Goal: Navigation & Orientation: Find specific page/section

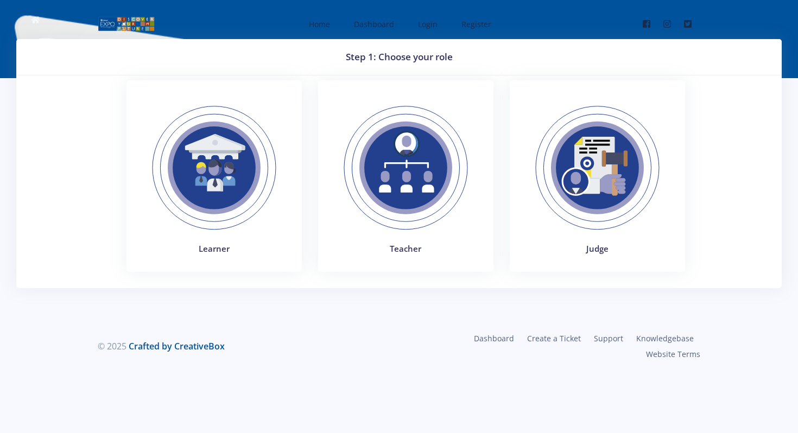
click at [232, 194] on img at bounding box center [214, 167] width 149 height 149
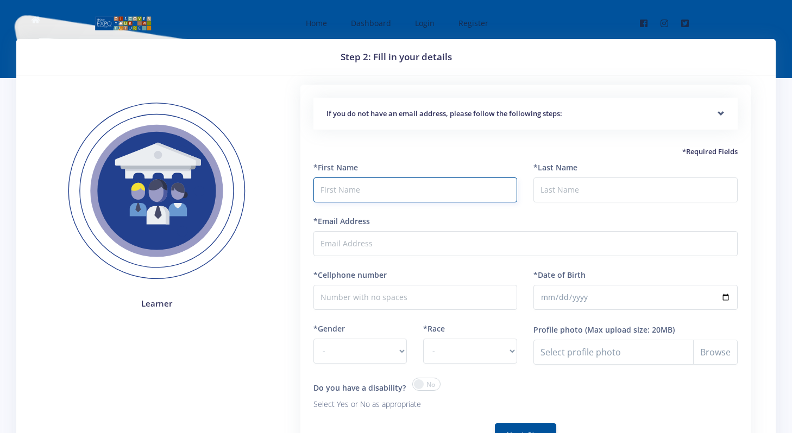
click at [377, 192] on input "text" at bounding box center [415, 190] width 204 height 25
type input "Youssef"
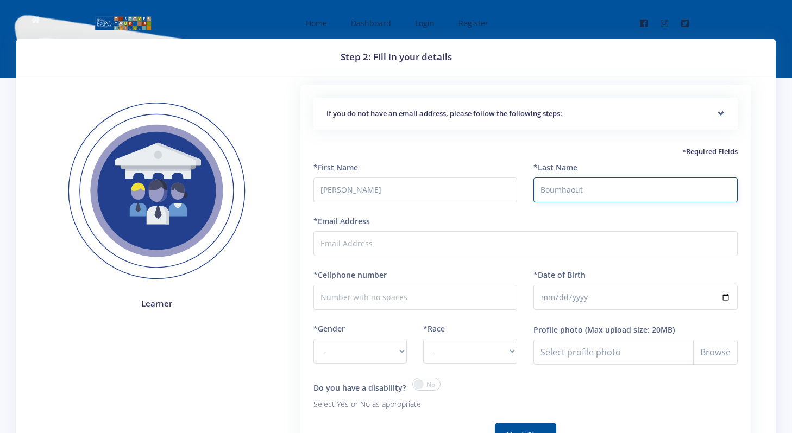
type input "Boumhaout"
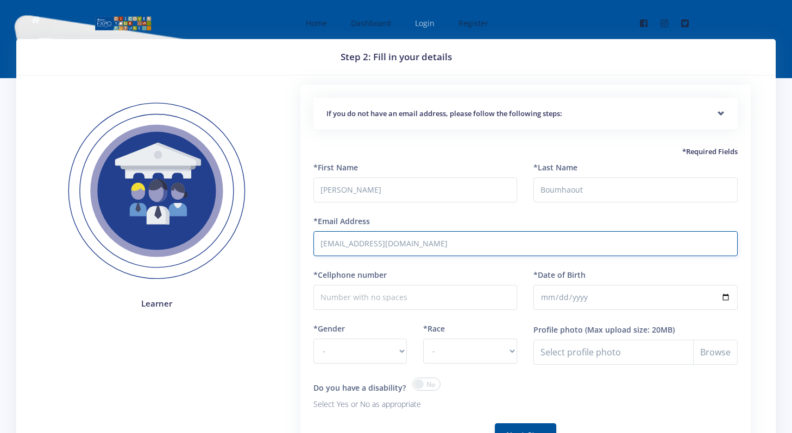
type input "youssef.boumhaout@gmail.com"
click at [432, 26] on span "Login" at bounding box center [425, 23] width 20 height 10
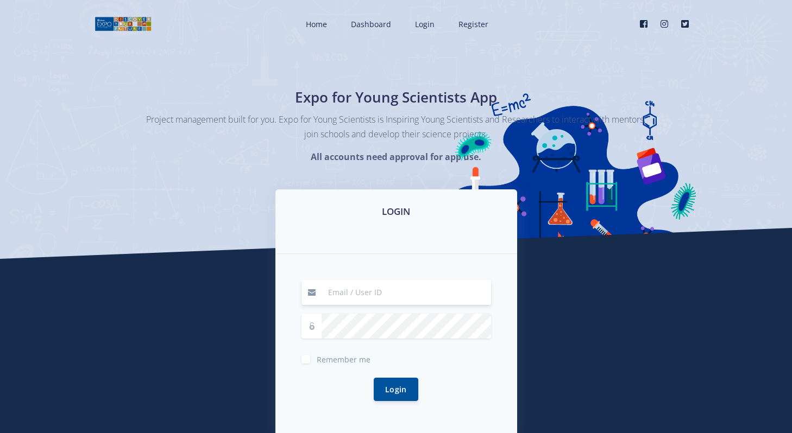
click at [381, 303] on input at bounding box center [405, 292] width 169 height 25
type input "[EMAIL_ADDRESS][DOMAIN_NAME]"
click at [374, 378] on button "Login" at bounding box center [396, 389] width 45 height 23
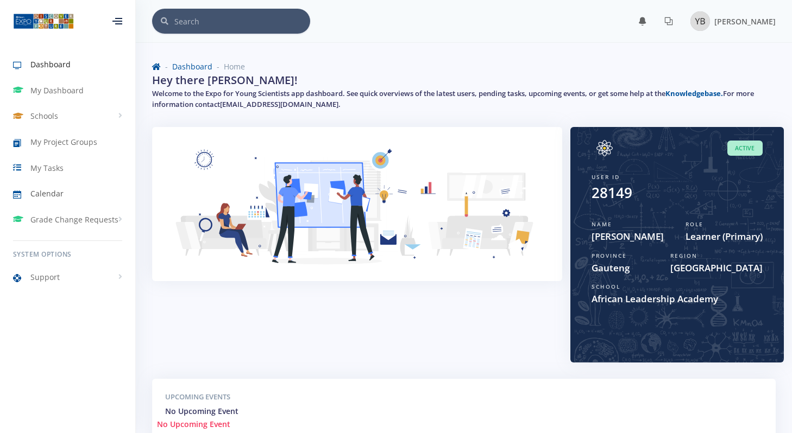
click at [52, 200] on link "Calendar" at bounding box center [67, 193] width 135 height 25
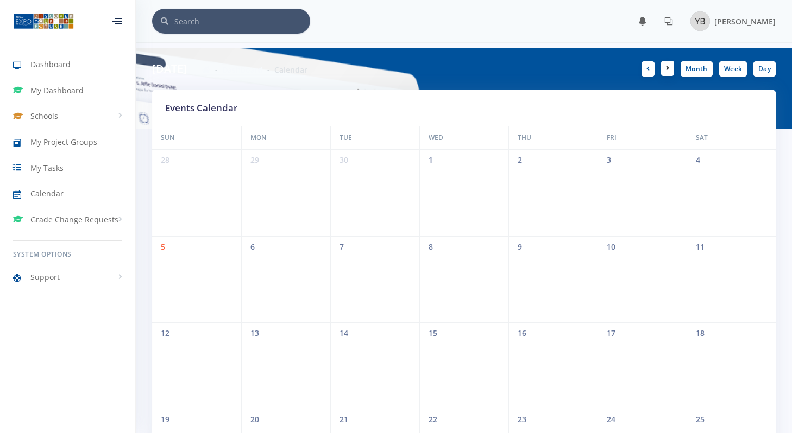
click at [668, 70] on icon at bounding box center [667, 68] width 3 height 7
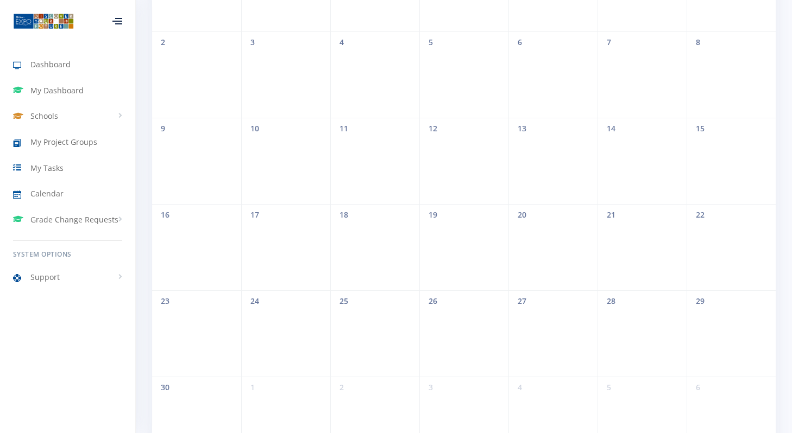
scroll to position [56, 0]
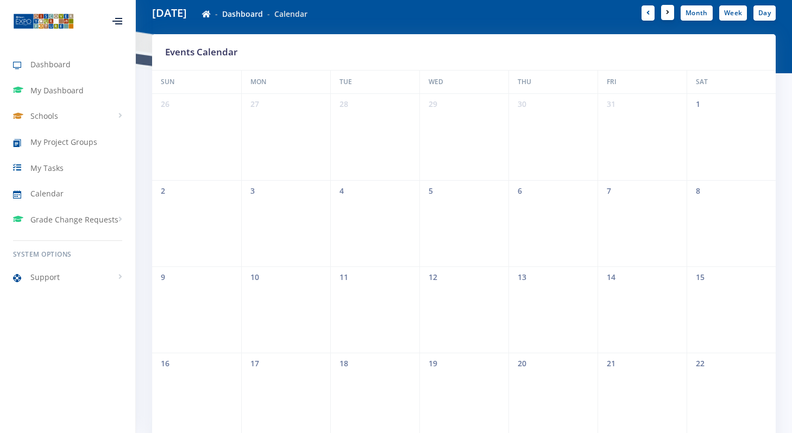
click at [664, 16] on link at bounding box center [667, 12] width 13 height 15
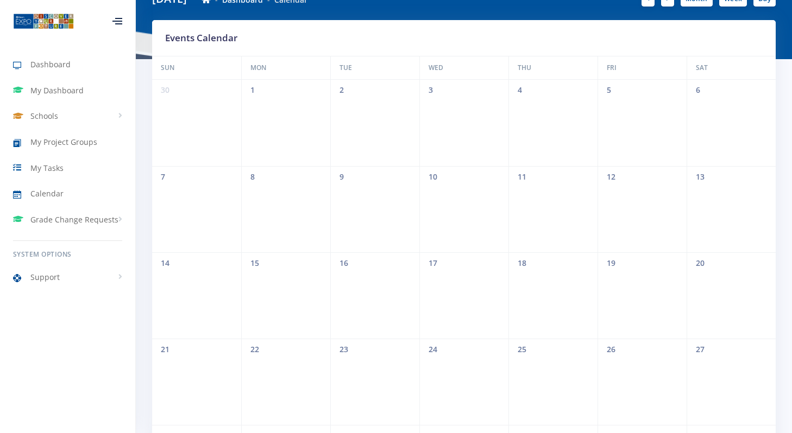
scroll to position [0, 0]
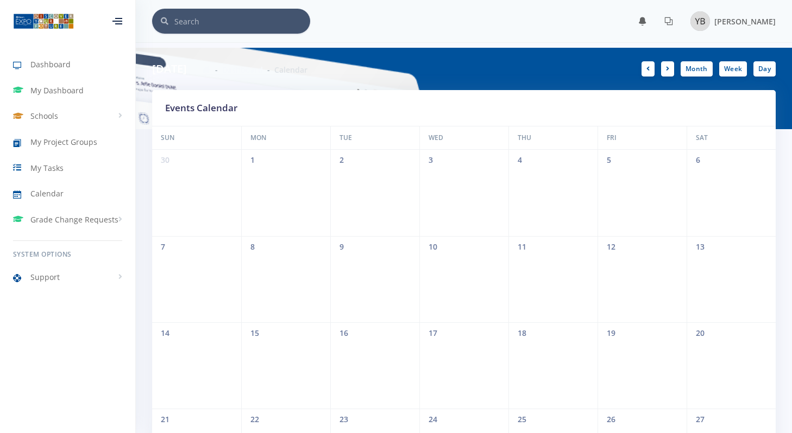
click at [203, 197] on div "30 1 2 3 4 5 6" at bounding box center [463, 193] width 623 height 86
click at [109, 301] on div "Dashboard My Dashboard Schools View Schools African Leadership Academy My Proje…" at bounding box center [67, 212] width 135 height 425
click at [92, 141] on span "My Project Groups" at bounding box center [63, 141] width 67 height 11
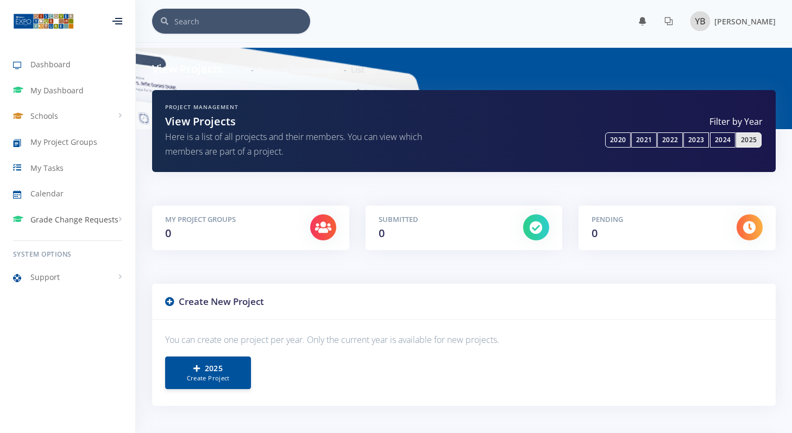
click at [92, 225] on link "Grade Change Requests" at bounding box center [67, 219] width 135 height 25
click at [79, 239] on span "My Requests" at bounding box center [69, 242] width 42 height 11
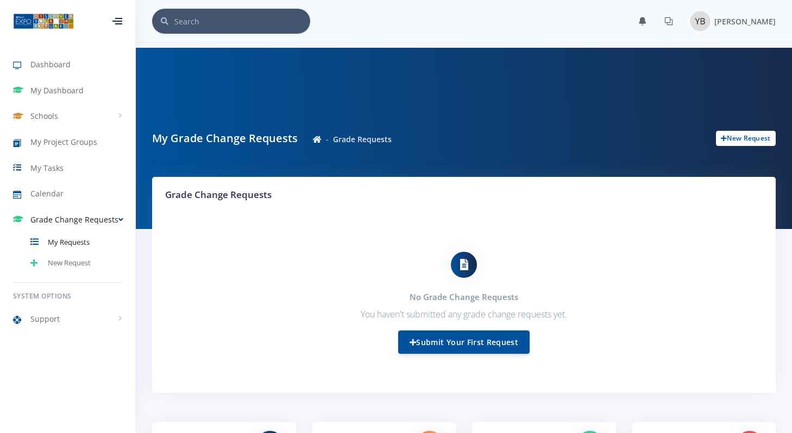
scroll to position [49, 0]
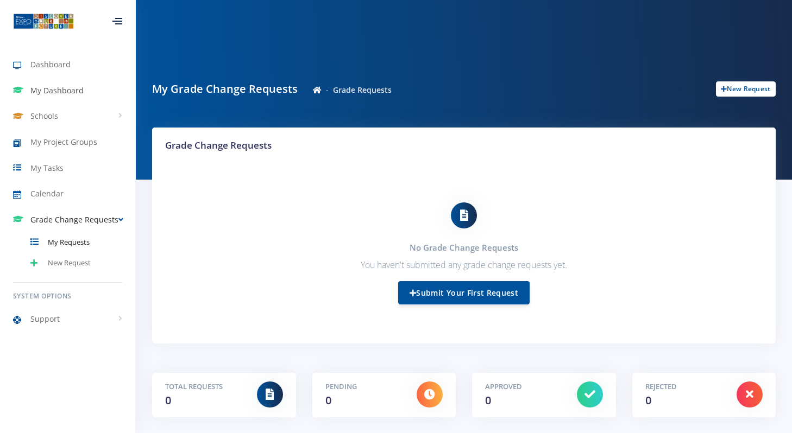
click at [47, 87] on span "My Dashboard" at bounding box center [56, 90] width 53 height 11
click at [98, 110] on link "Schools" at bounding box center [67, 116] width 135 height 25
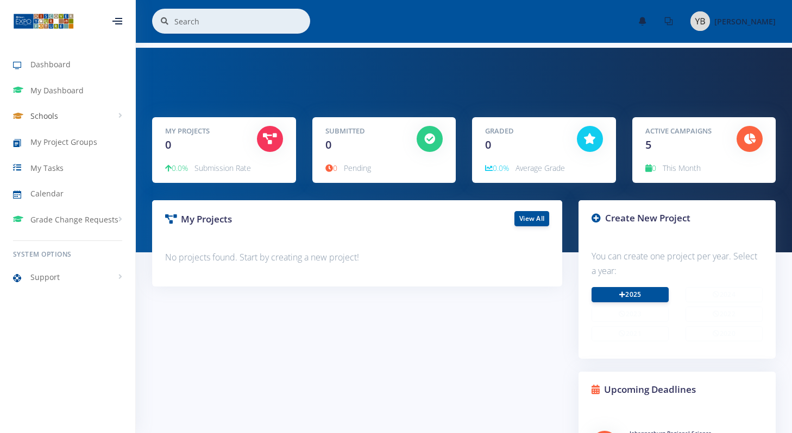
click at [69, 115] on link "Schools" at bounding box center [67, 116] width 135 height 25
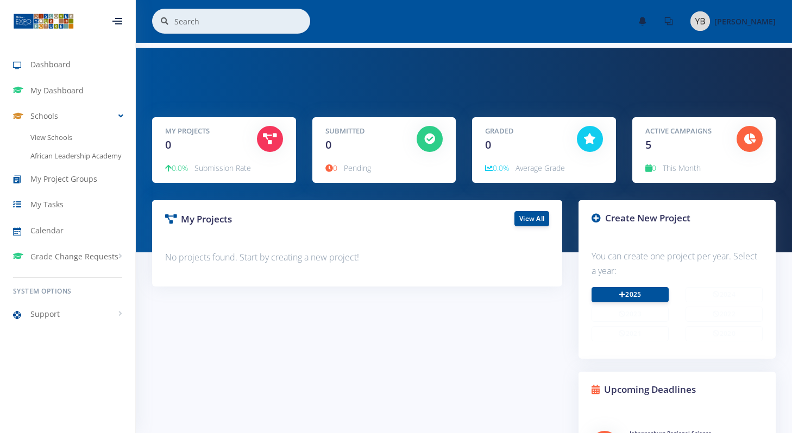
click at [667, 150] on div "Active Campaigns 5" at bounding box center [683, 139] width 92 height 27
click at [648, 135] on h5 "Active Campaigns" at bounding box center [682, 131] width 75 height 11
click at [122, 24] on div at bounding box center [117, 21] width 10 height 7
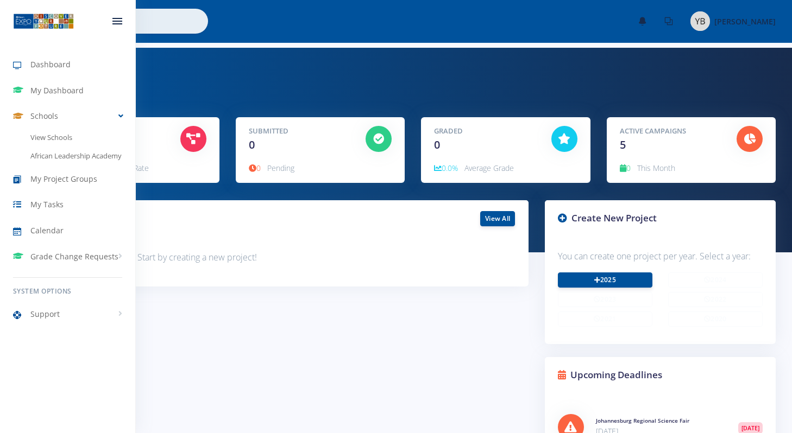
click at [121, 24] on div at bounding box center [117, 21] width 36 height 33
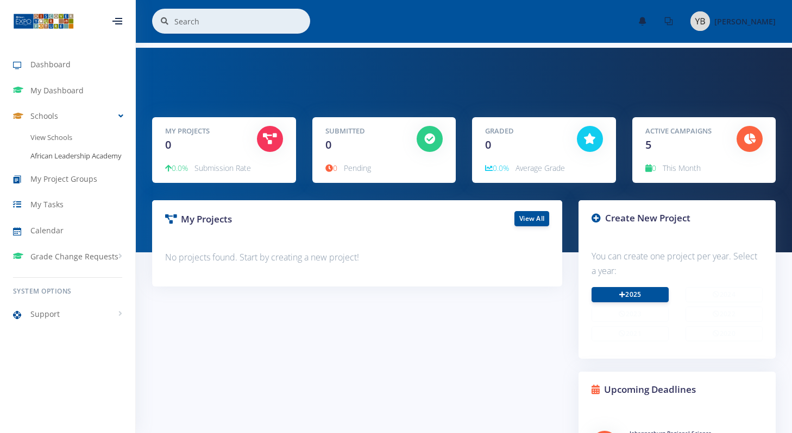
click at [62, 156] on link "African Leadership Academy" at bounding box center [67, 156] width 135 height 18
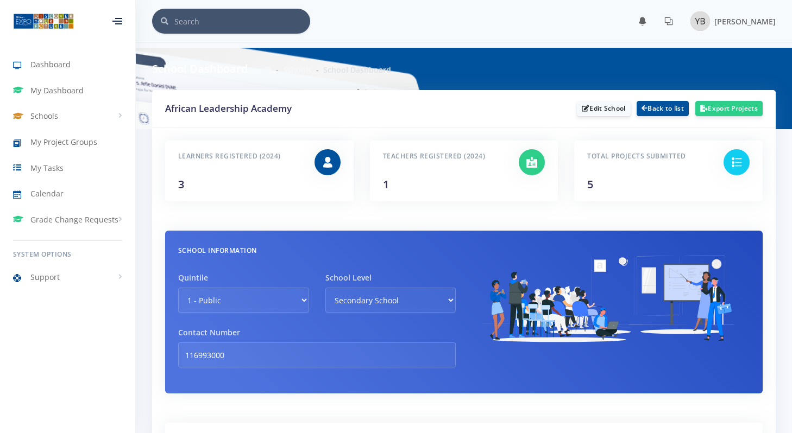
click at [411, 218] on div "Teachers Registered (2024) 1" at bounding box center [464, 179] width 205 height 77
click at [413, 190] on div "Teachers Registered (2024) 1" at bounding box center [443, 168] width 136 height 43
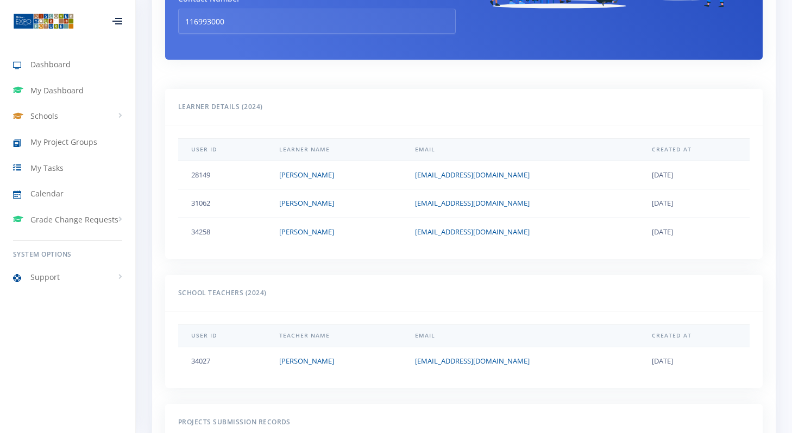
scroll to position [337, 0]
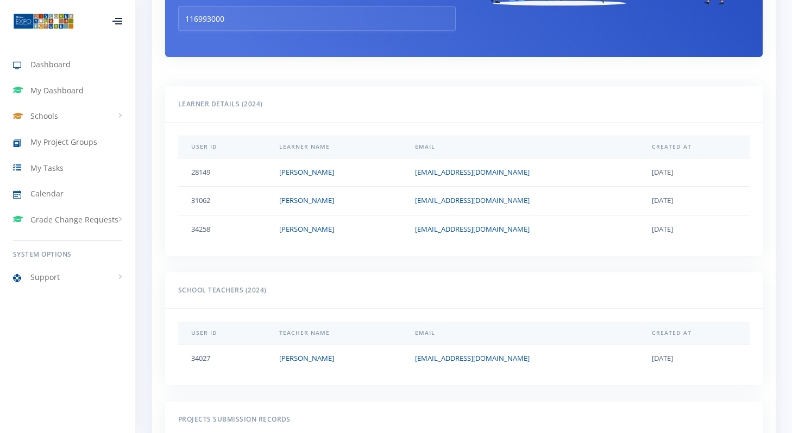
click at [493, 298] on h6 "School Teachers (2024)" at bounding box center [463, 290] width 571 height 14
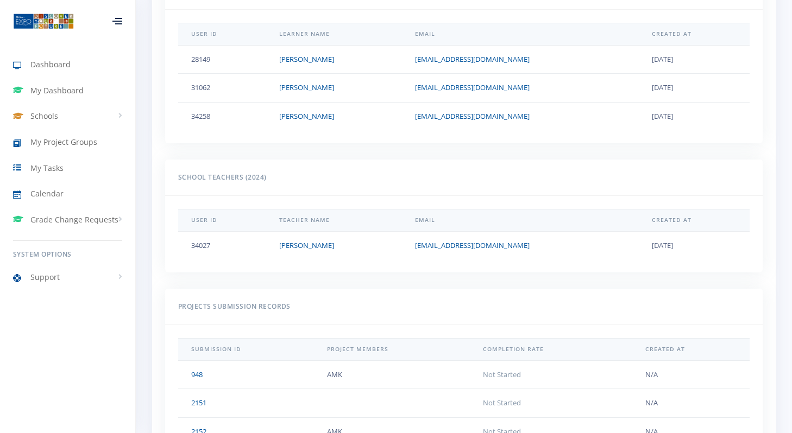
scroll to position [435, 0]
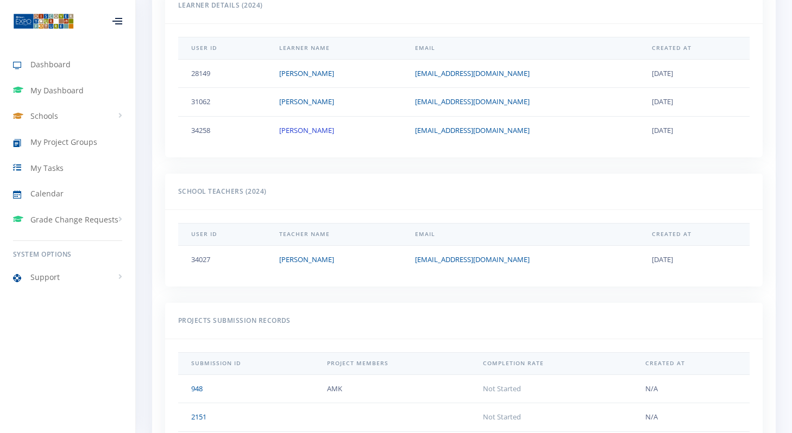
click at [313, 135] on link "[PERSON_NAME]" at bounding box center [306, 130] width 55 height 10
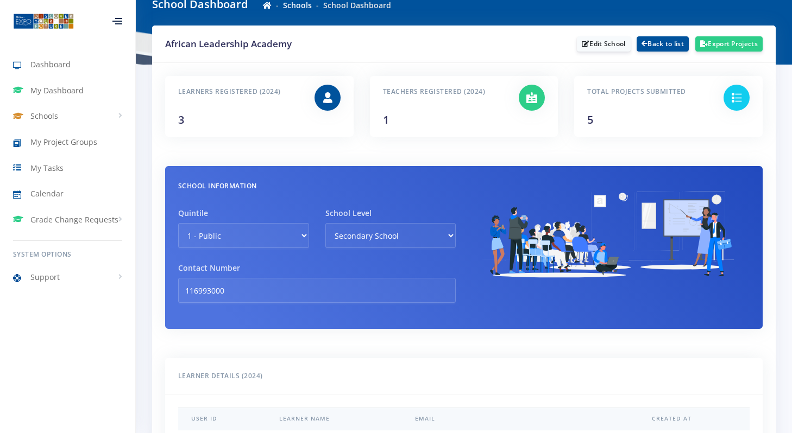
scroll to position [66, 0]
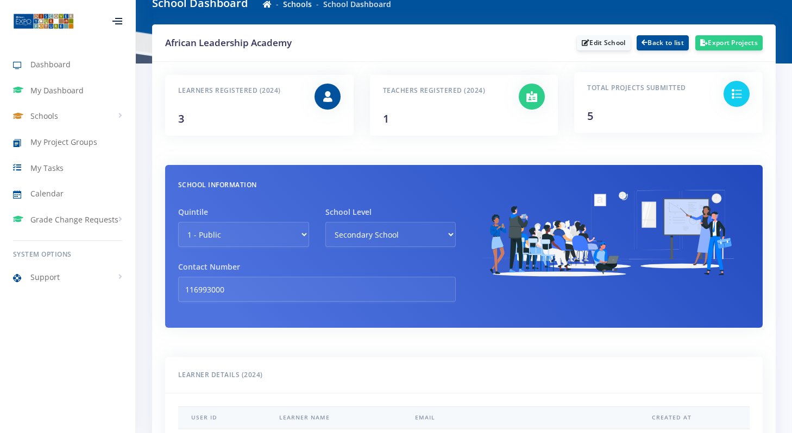
click at [660, 95] on h6 "Total Projects Submitted" at bounding box center [647, 88] width 120 height 14
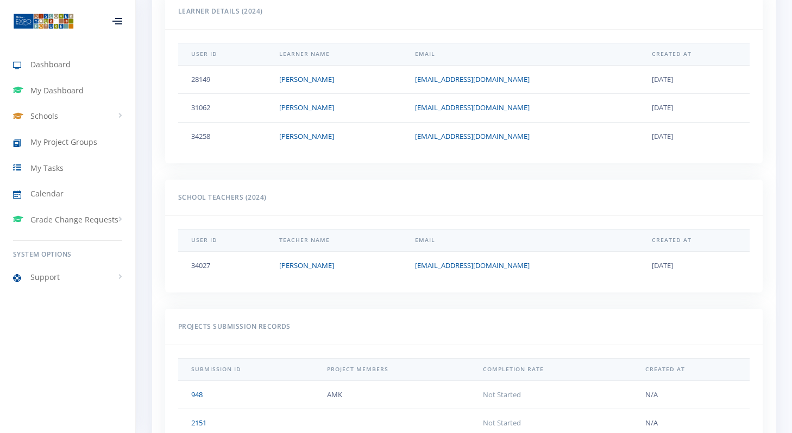
scroll to position [627, 0]
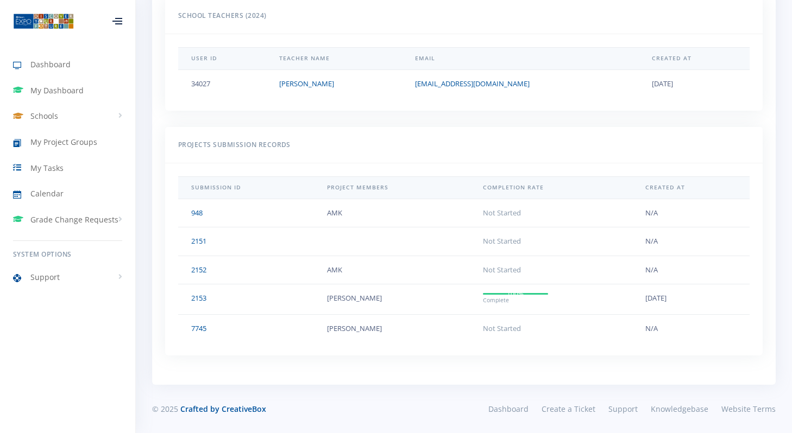
click at [340, 306] on td "Abdelrahman Kassab" at bounding box center [392, 300] width 156 height 30
click at [344, 304] on td "Abdelrahman Kassab" at bounding box center [392, 300] width 156 height 30
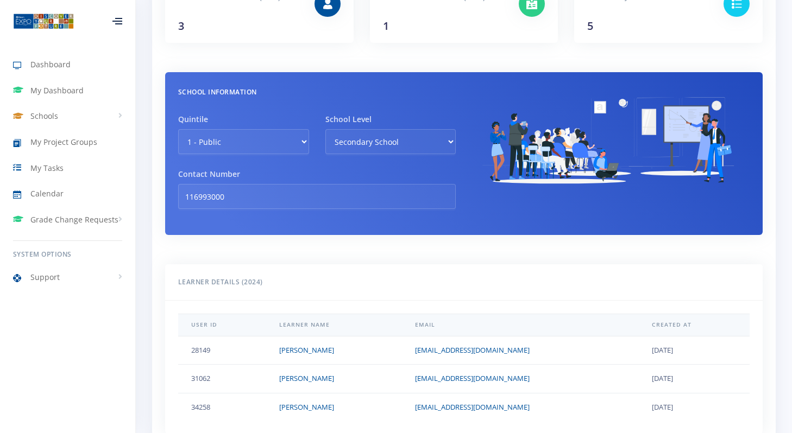
scroll to position [157, 0]
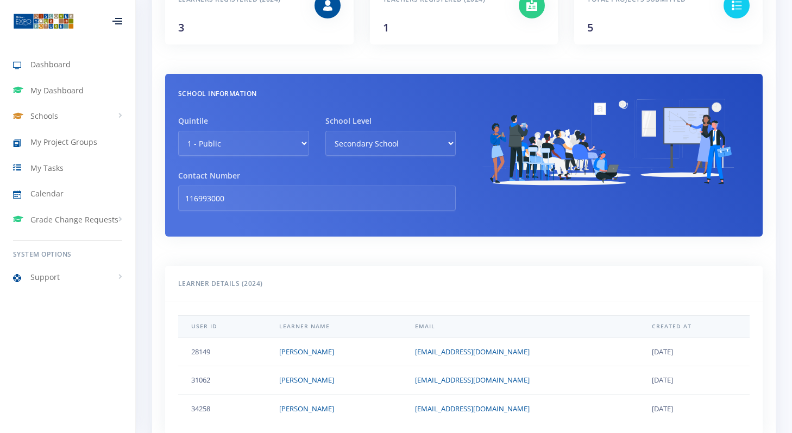
click at [162, 321] on div "Learners Registered (2024) 3 Teachers Registered (2024)" at bounding box center [463, 405] width 623 height 869
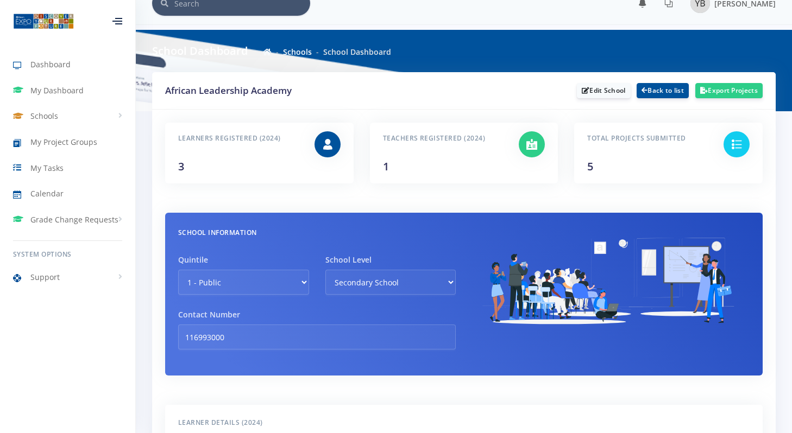
scroll to position [16, 0]
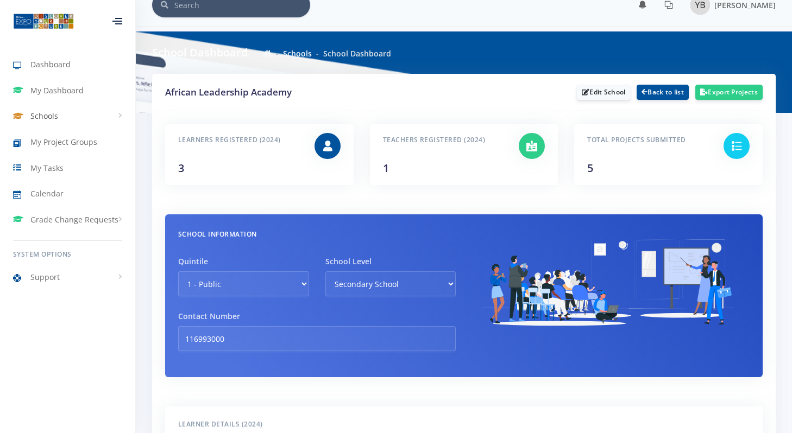
click at [50, 120] on span "Schools" at bounding box center [44, 115] width 28 height 11
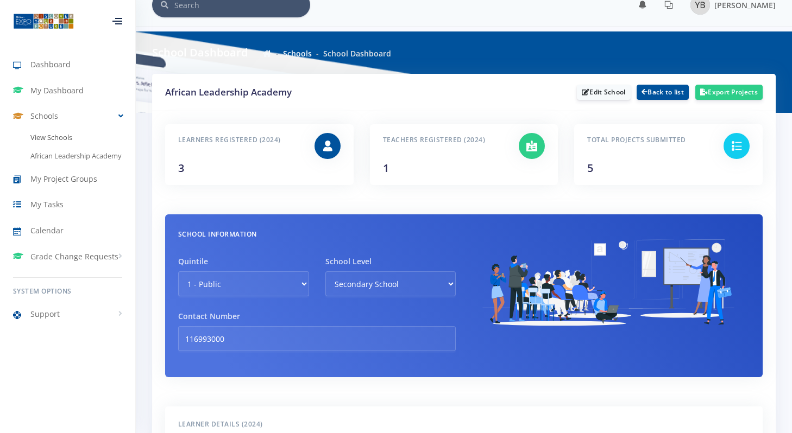
click at [56, 136] on link "View Schools" at bounding box center [67, 138] width 135 height 18
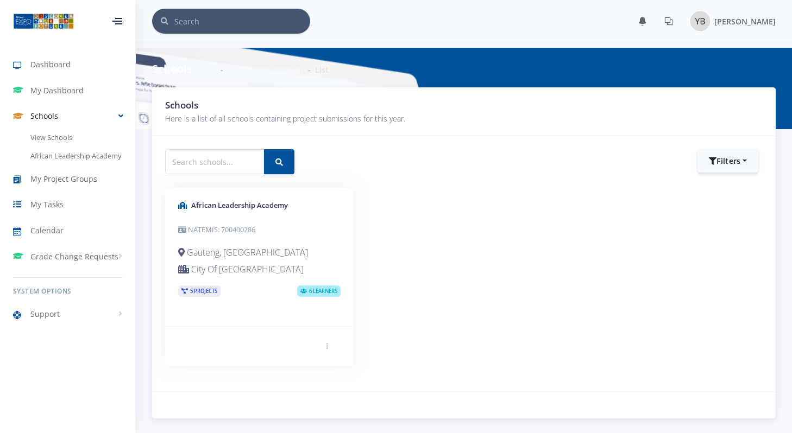
scroll to position [20, 0]
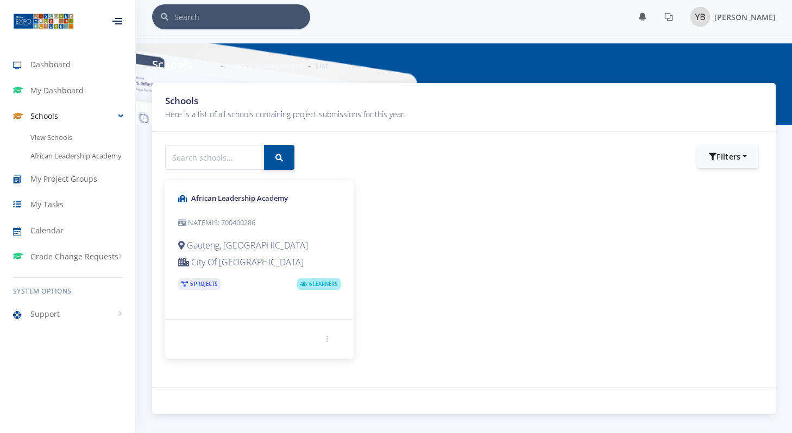
click at [229, 260] on p "City Of [GEOGRAPHIC_DATA]" at bounding box center [259, 262] width 162 height 15
click at [237, 238] on p "Gauteng, [GEOGRAPHIC_DATA]" at bounding box center [259, 245] width 162 height 15
click at [233, 193] on h5 "African Leadership Academy" at bounding box center [259, 198] width 162 height 11
click at [285, 296] on div "African Leadership Academy NATEMIS: 700400286 Gauteng, Johannesburg City Of Joh…" at bounding box center [259, 249] width 188 height 139
click at [220, 255] on p "City Of Johannesburg Metropolitan Municipality" at bounding box center [259, 262] width 162 height 15
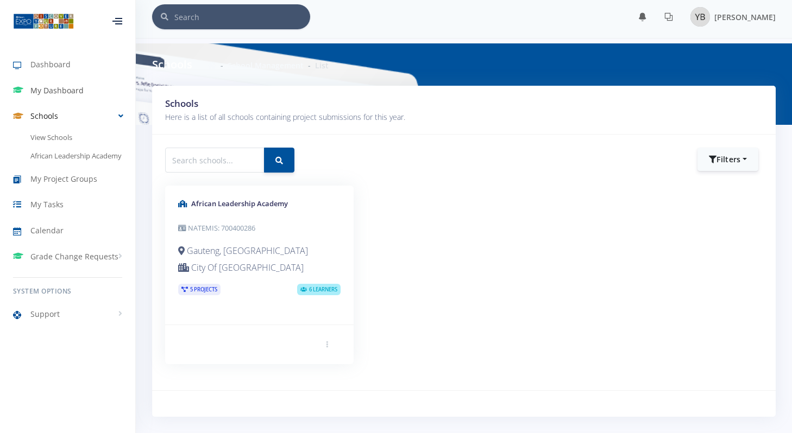
click at [56, 87] on span "My Dashboard" at bounding box center [56, 90] width 53 height 11
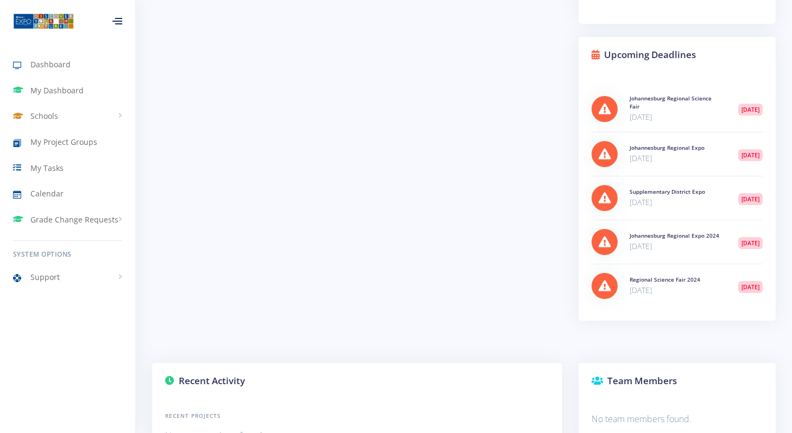
scroll to position [334, 0]
click at [645, 285] on h6 "Regional Science Fair 2024" at bounding box center [675, 281] width 92 height 8
drag, startPoint x: 645, startPoint y: 288, endPoint x: 655, endPoint y: 308, distance: 22.8
click at [655, 308] on div "Regional Science Fair [DATE], 2024 [DATE]" at bounding box center [676, 287] width 171 height 44
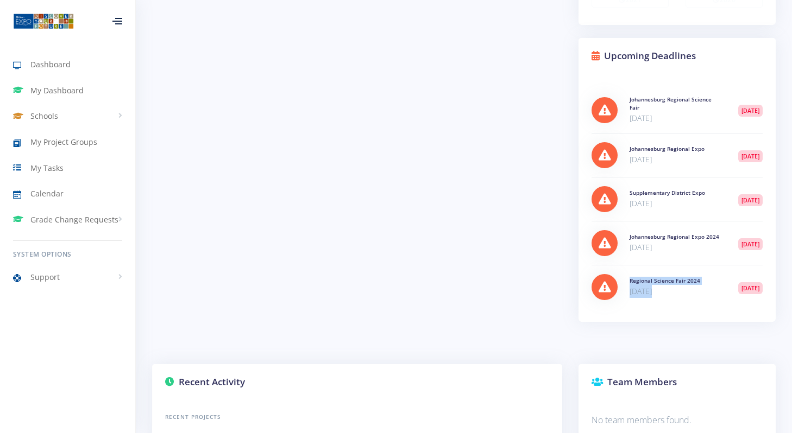
click at [655, 308] on div "Regional Science Fair [DATE], 2024 [DATE]" at bounding box center [676, 287] width 171 height 44
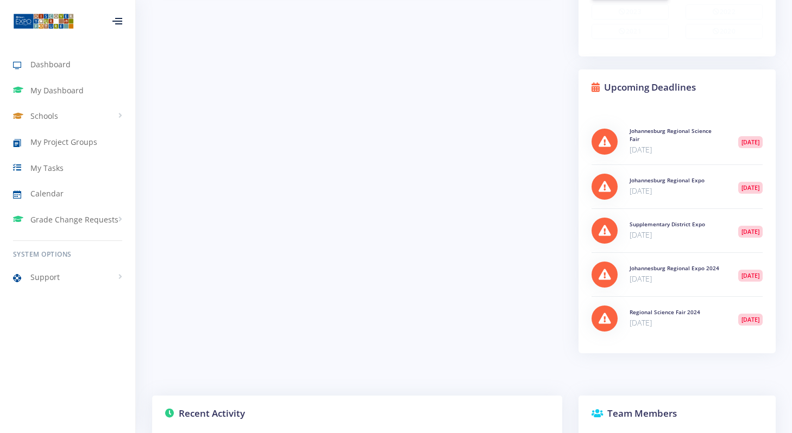
scroll to position [0, 0]
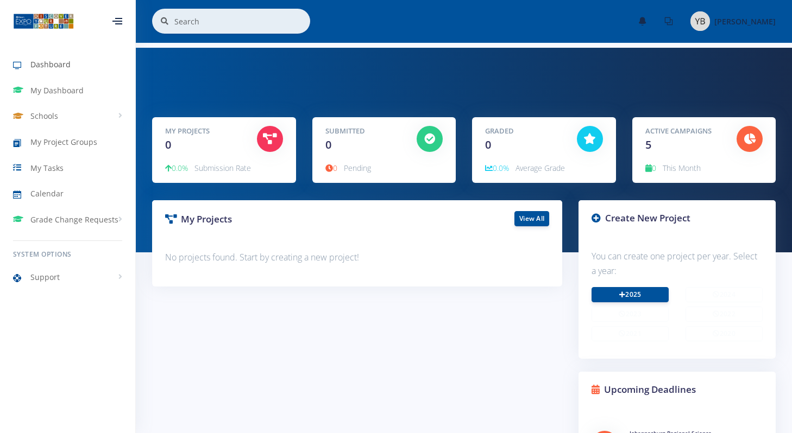
click at [49, 62] on span "Dashboard" at bounding box center [50, 64] width 40 height 11
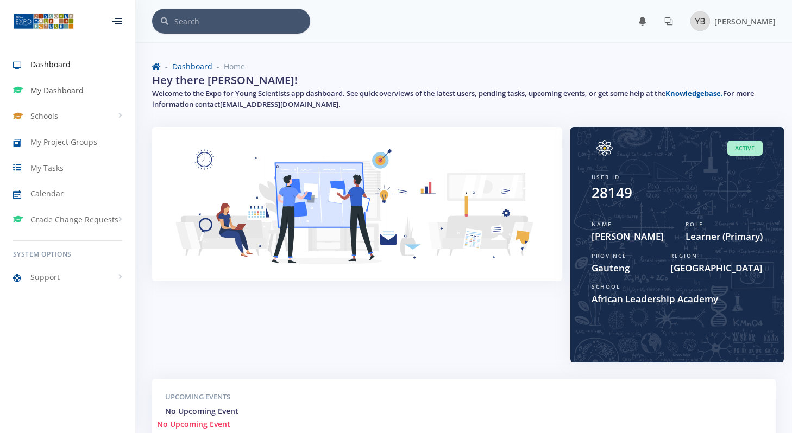
click at [57, 98] on link "My Dashboard" at bounding box center [67, 90] width 135 height 25
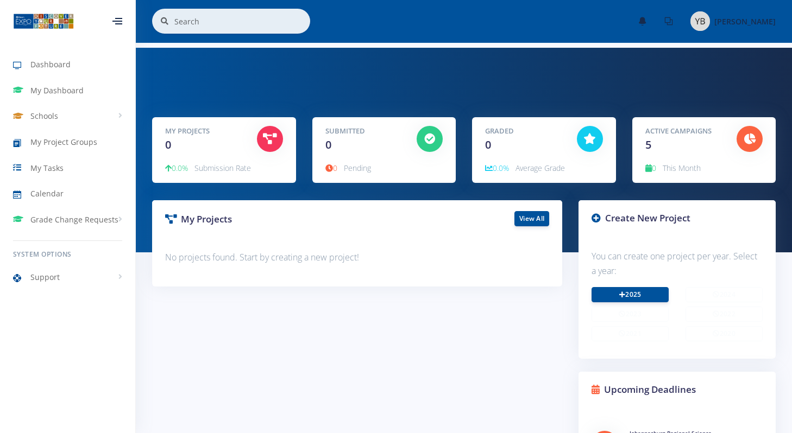
click at [274, 138] on icon at bounding box center [270, 139] width 14 height 11
